Goal: Obtain resource: Download file/media

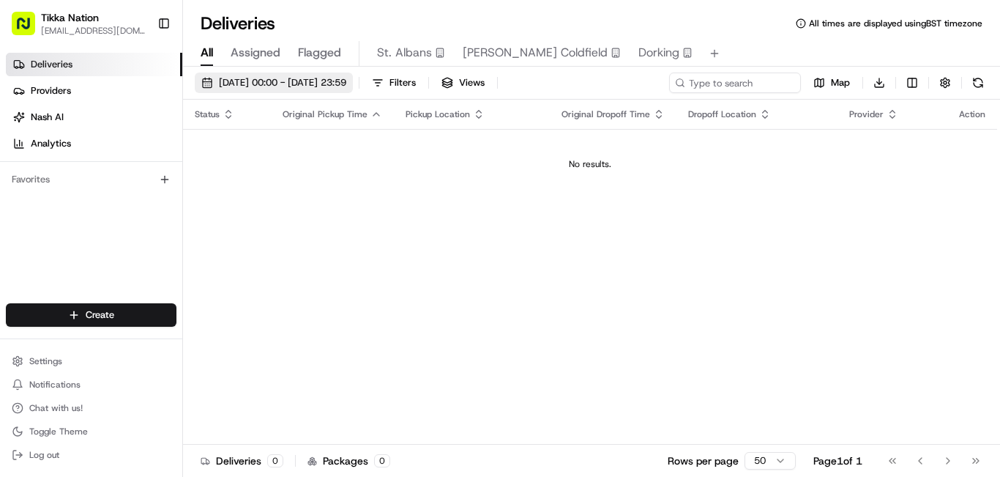
click at [346, 83] on span "[DATE] 00:00 - [DATE] 23:59" at bounding box center [282, 82] width 127 height 13
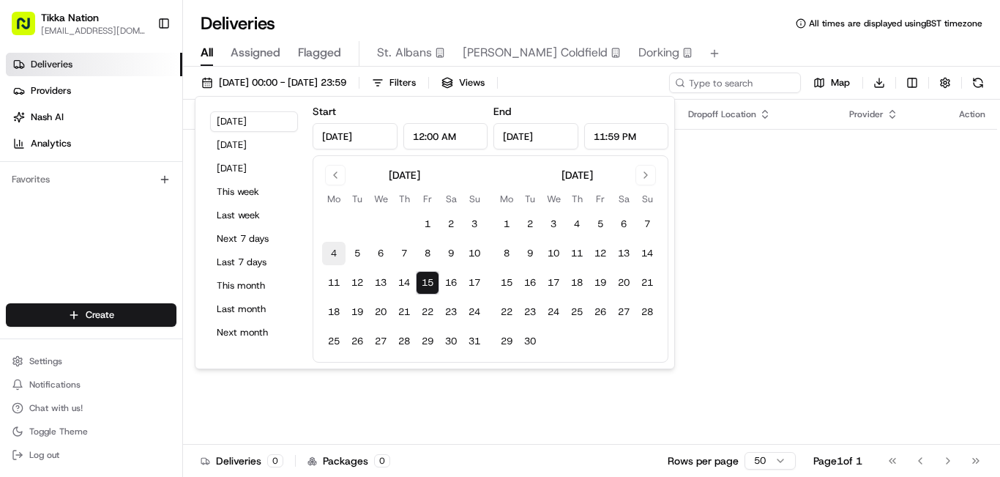
click at [335, 258] on button "4" at bounding box center [333, 253] width 23 height 23
type input "[DATE]"
click at [477, 250] on button "10" at bounding box center [474, 253] width 23 height 23
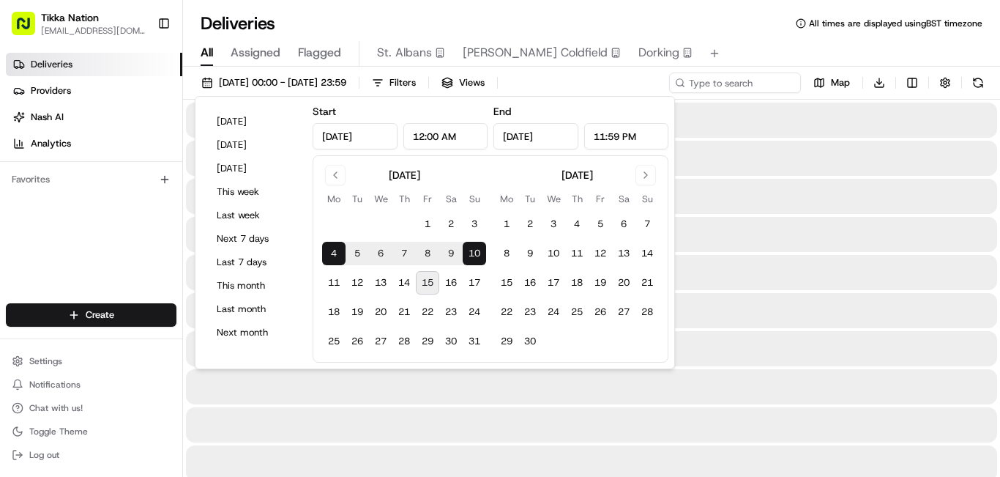
type input "[DATE]"
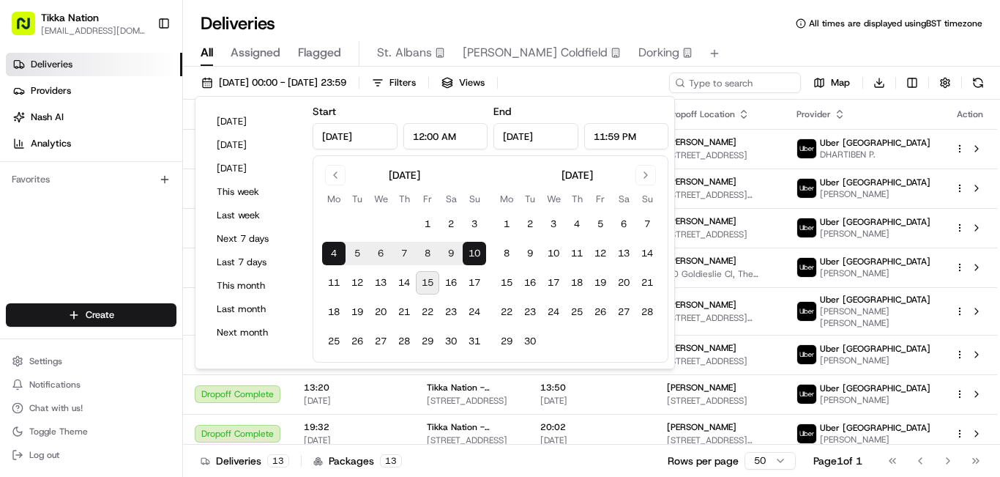
click at [725, 34] on div "Deliveries All times are displayed using BST timezone" at bounding box center [591, 23] width 817 height 23
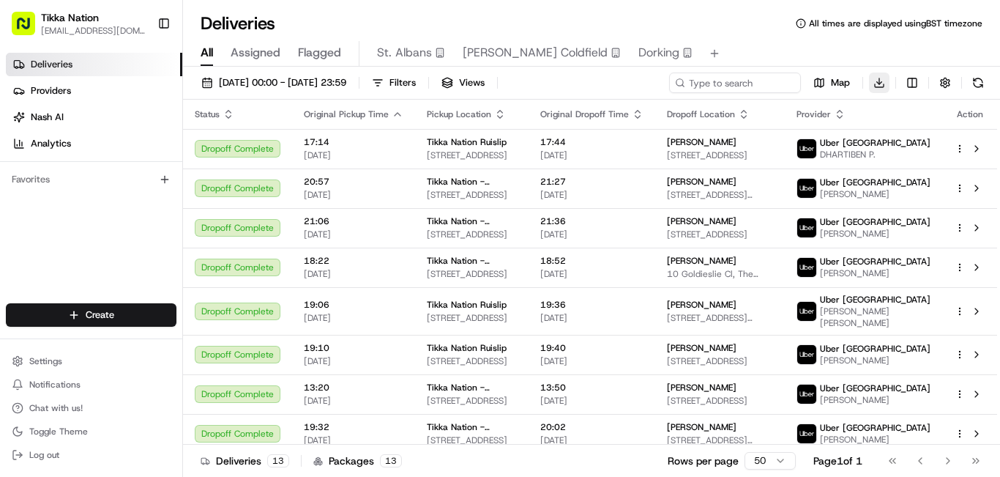
click at [881, 86] on html "Tikka Nation [EMAIL_ADDRESS][DOMAIN_NAME] Toggle Sidebar Deliveries Providers […" at bounding box center [500, 238] width 1000 height 477
click at [836, 131] on span "Completed Report" at bounding box center [835, 137] width 72 height 12
